Goal: Information Seeking & Learning: Learn about a topic

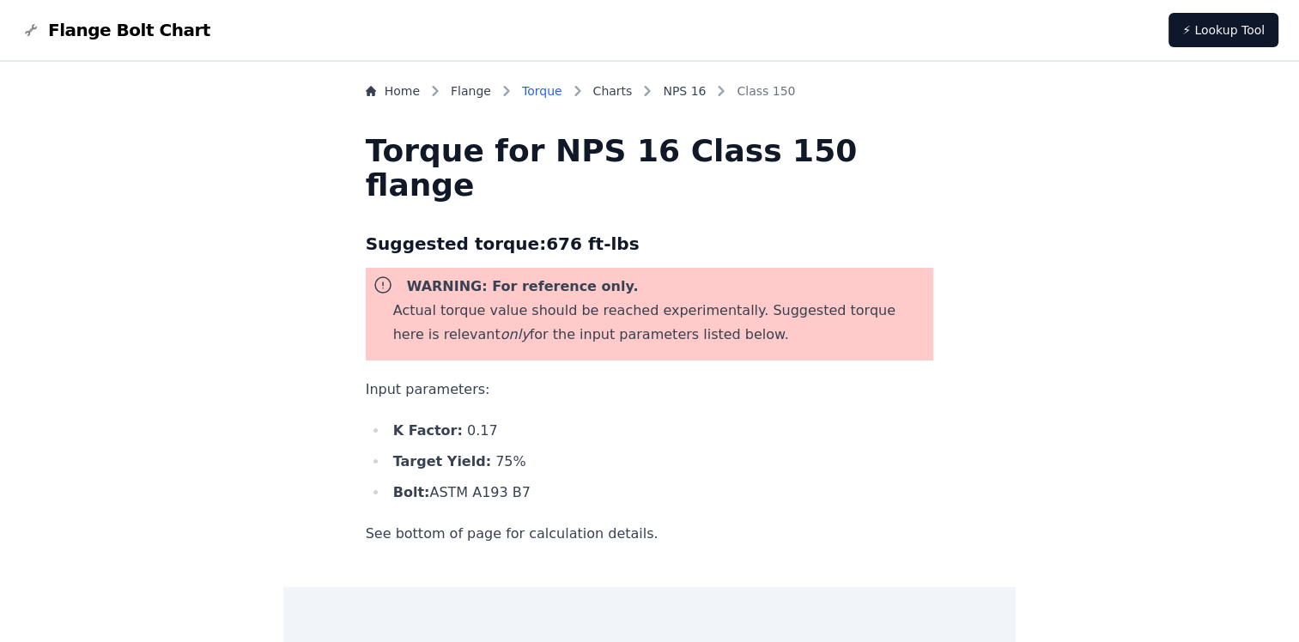
click at [562, 92] on link "Torque" at bounding box center [542, 90] width 40 height 17
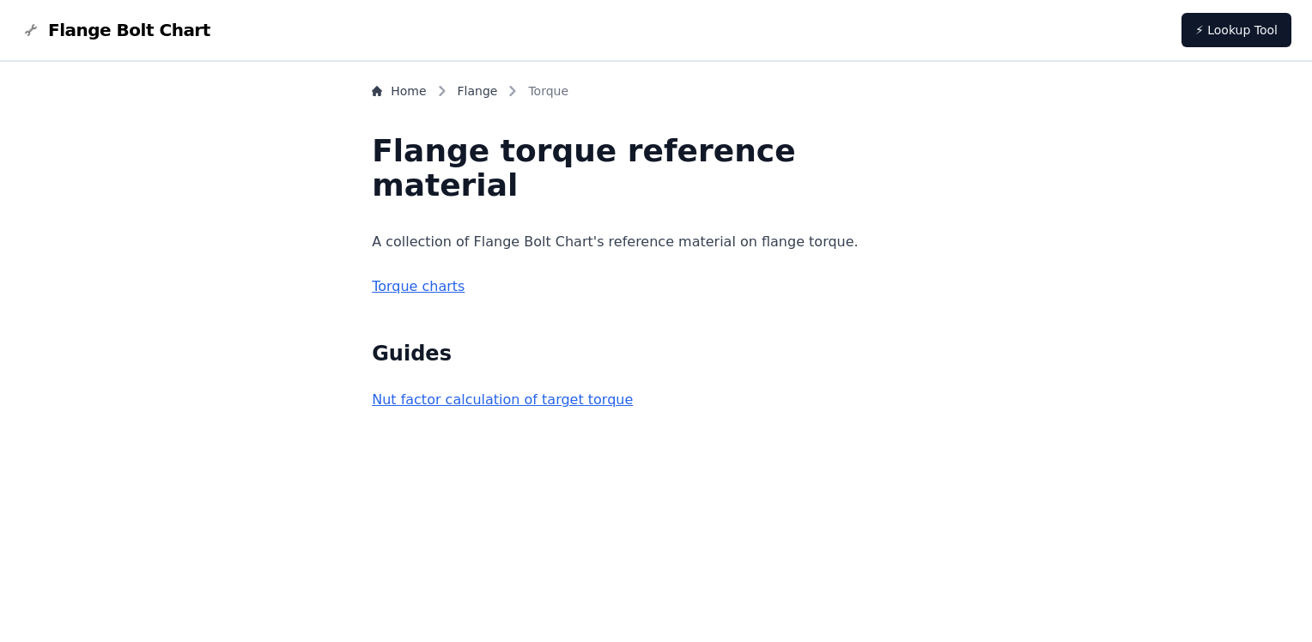
click at [465, 289] on link "Torque charts" at bounding box center [418, 286] width 93 height 16
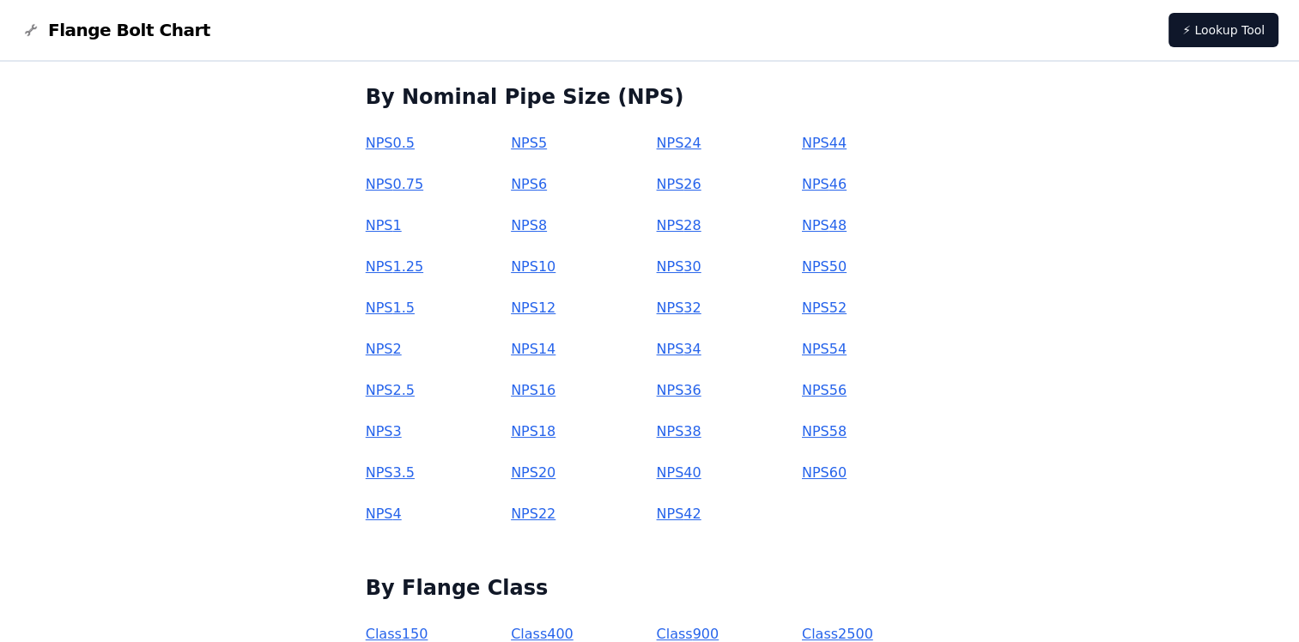
scroll to position [333, 0]
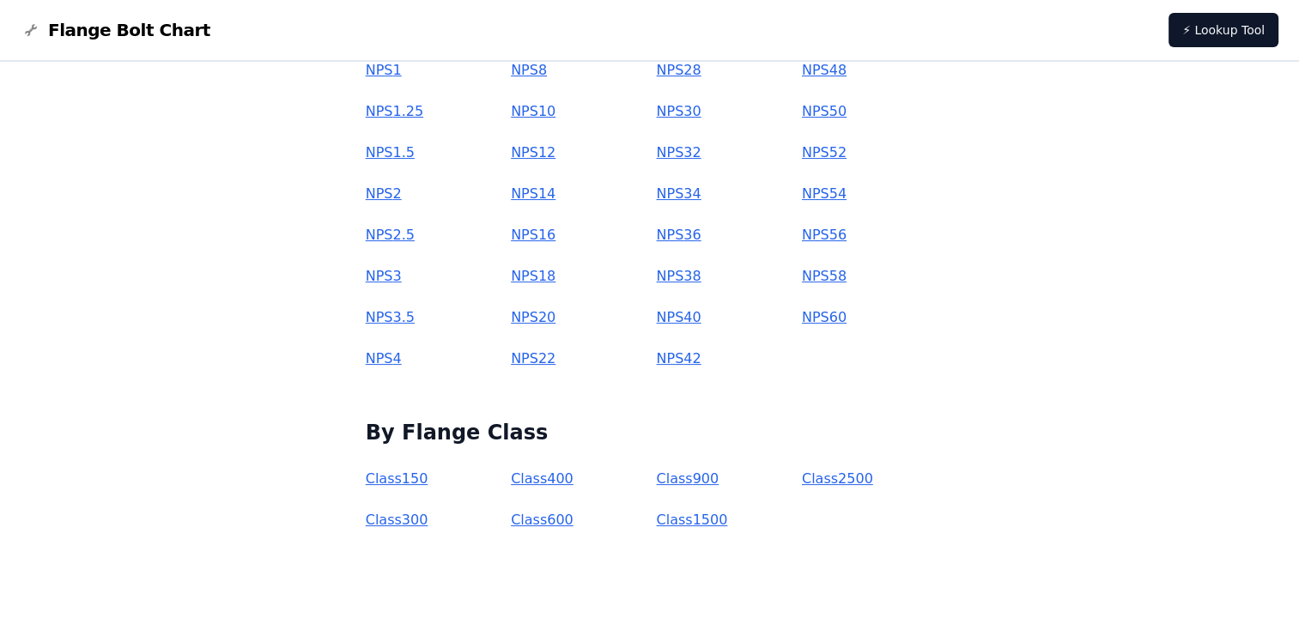
click at [429, 481] on link "Class 150" at bounding box center [397, 479] width 63 height 16
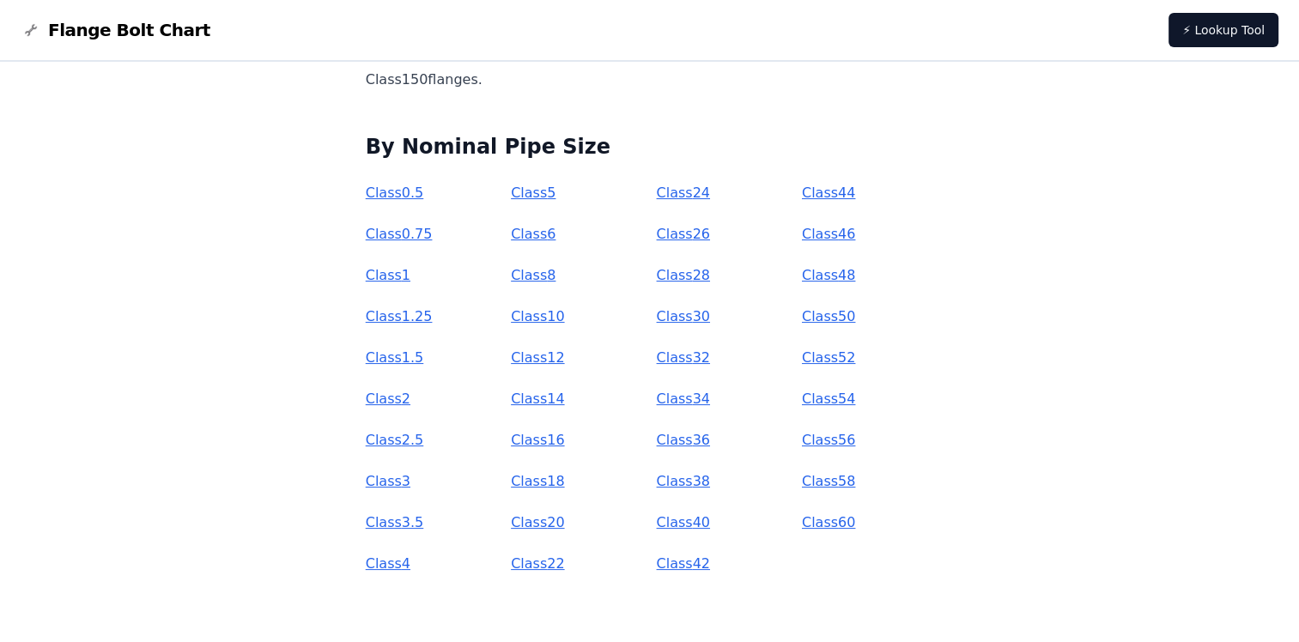
scroll to position [172, 0]
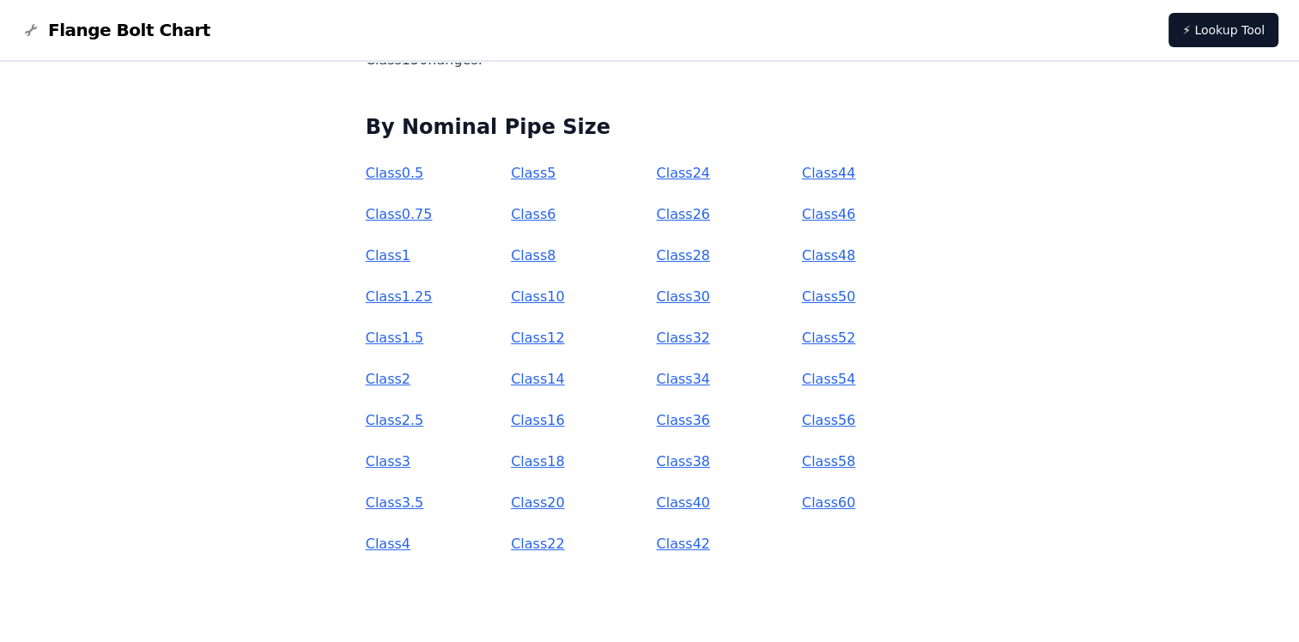
click at [691, 416] on link "Class 36" at bounding box center [682, 420] width 53 height 16
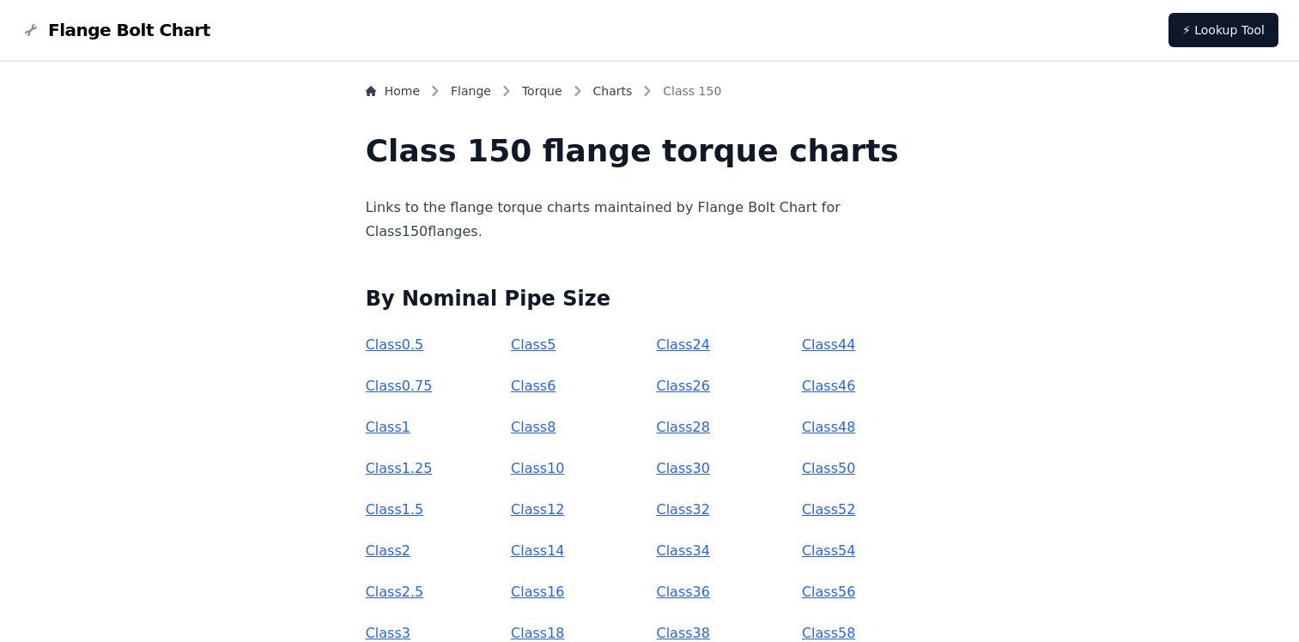
scroll to position [172, 0]
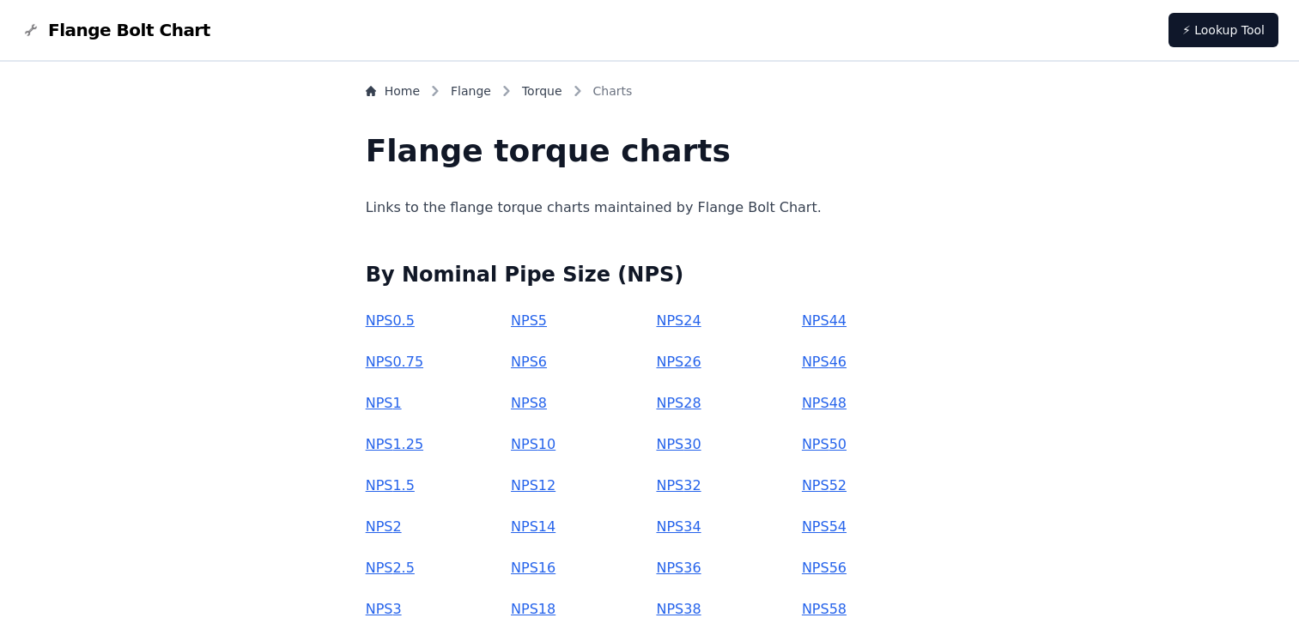
scroll to position [333, 0]
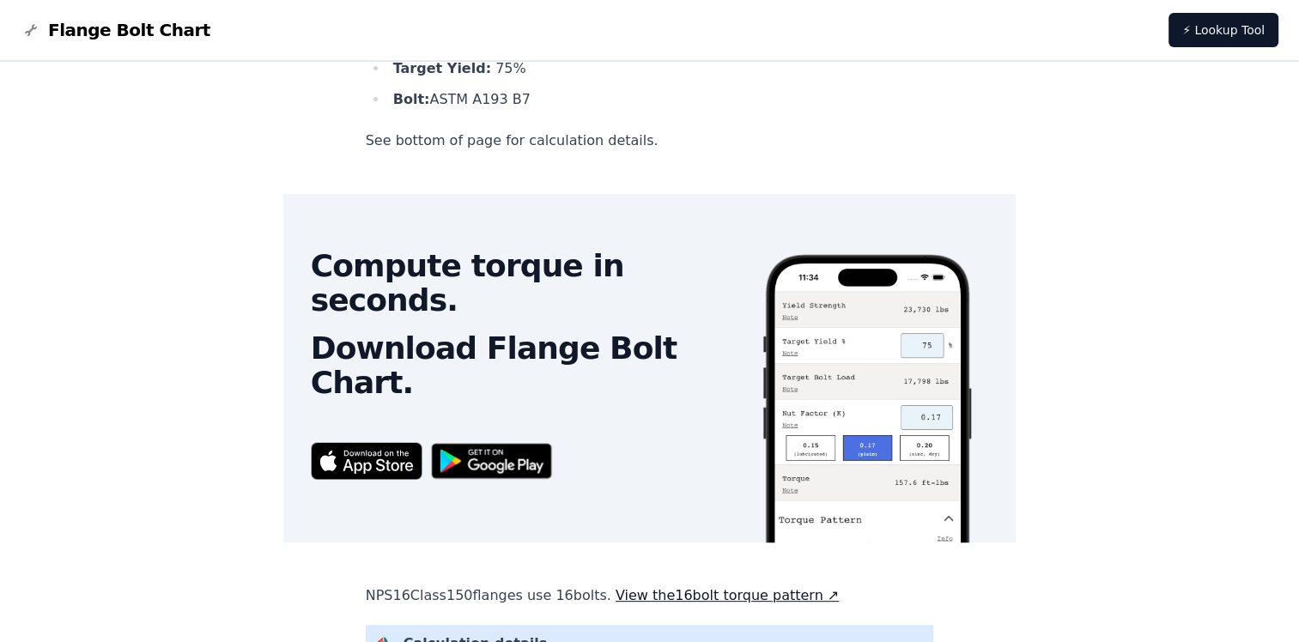
scroll to position [429, 0]
